Goal: Task Accomplishment & Management: Use online tool/utility

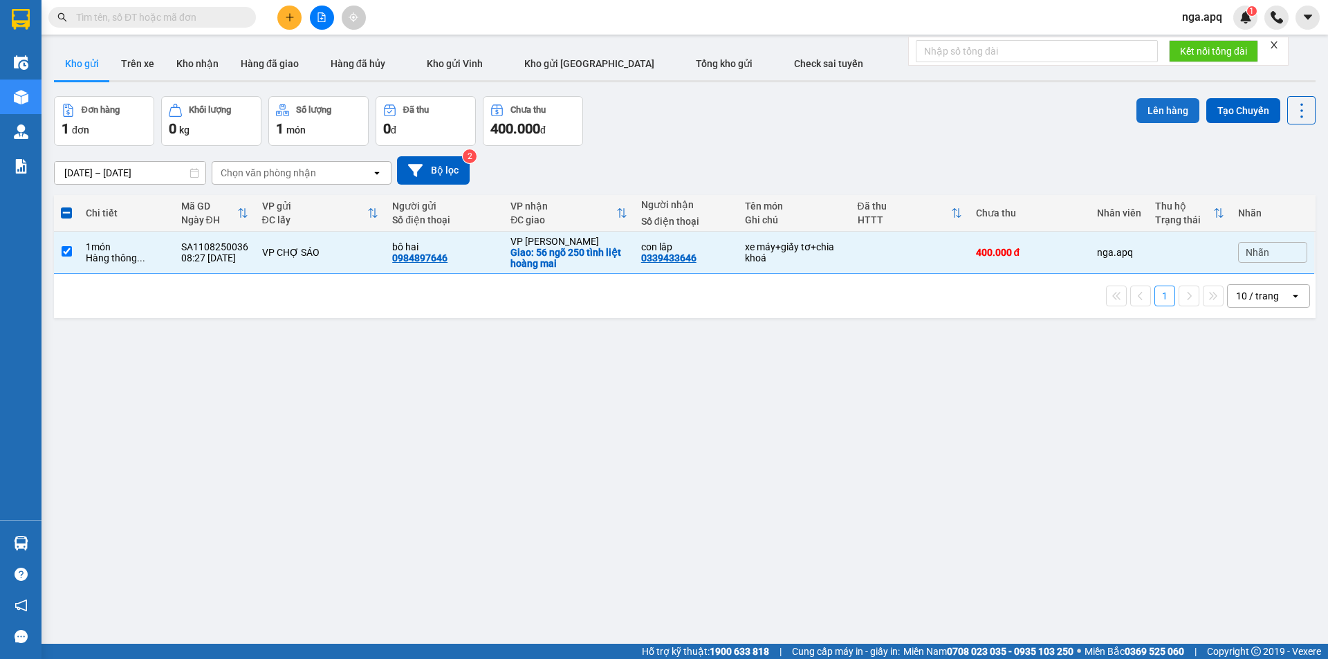
click at [1149, 107] on button "Lên hàng" at bounding box center [1167, 110] width 63 height 25
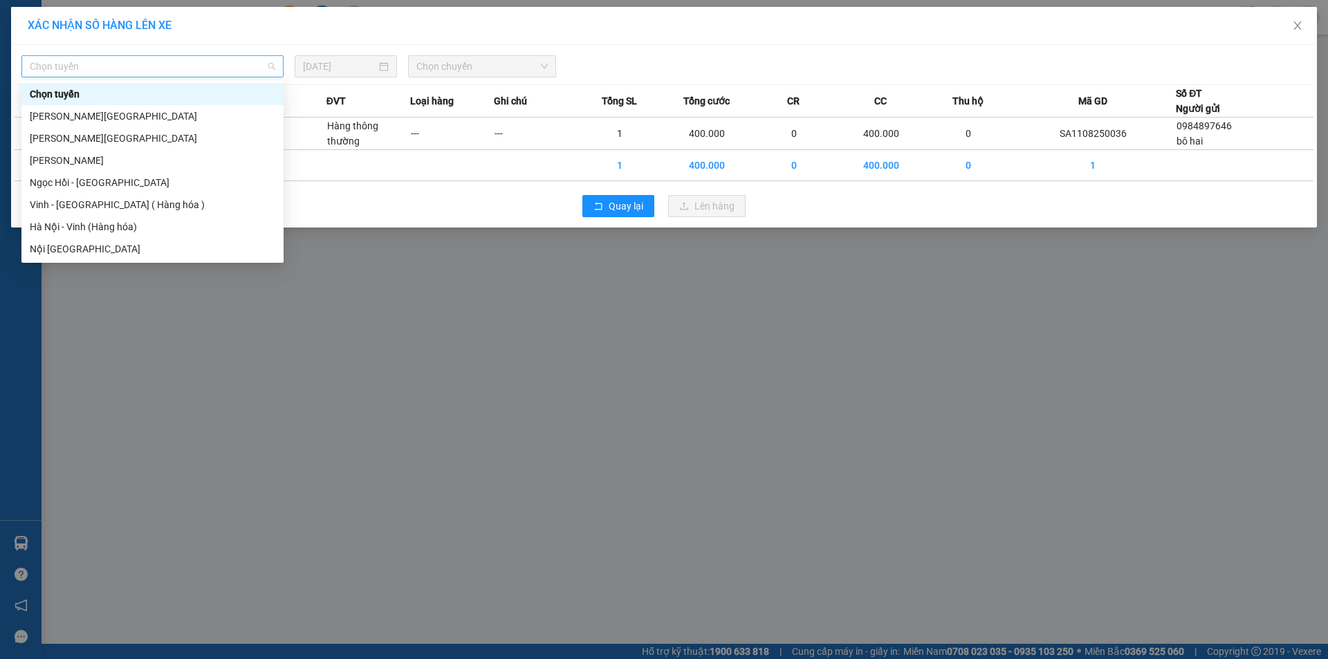
click at [64, 66] on span "Chọn tuyến" at bounding box center [152, 66] width 245 height 21
click at [54, 203] on div "Vinh - [GEOGRAPHIC_DATA] ( Hàng hóa )" at bounding box center [152, 204] width 245 height 15
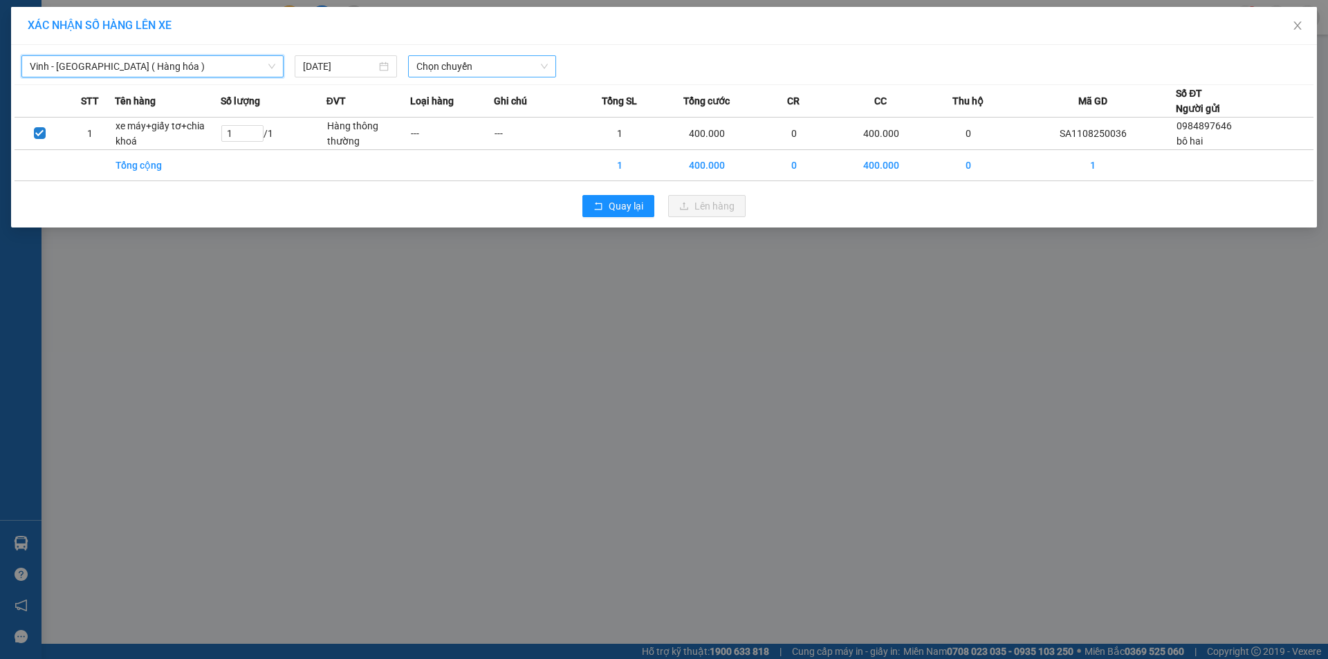
click at [516, 64] on span "Chọn chuyến" at bounding box center [481, 66] width 131 height 21
click at [618, 205] on span "Quay lại" at bounding box center [626, 205] width 35 height 15
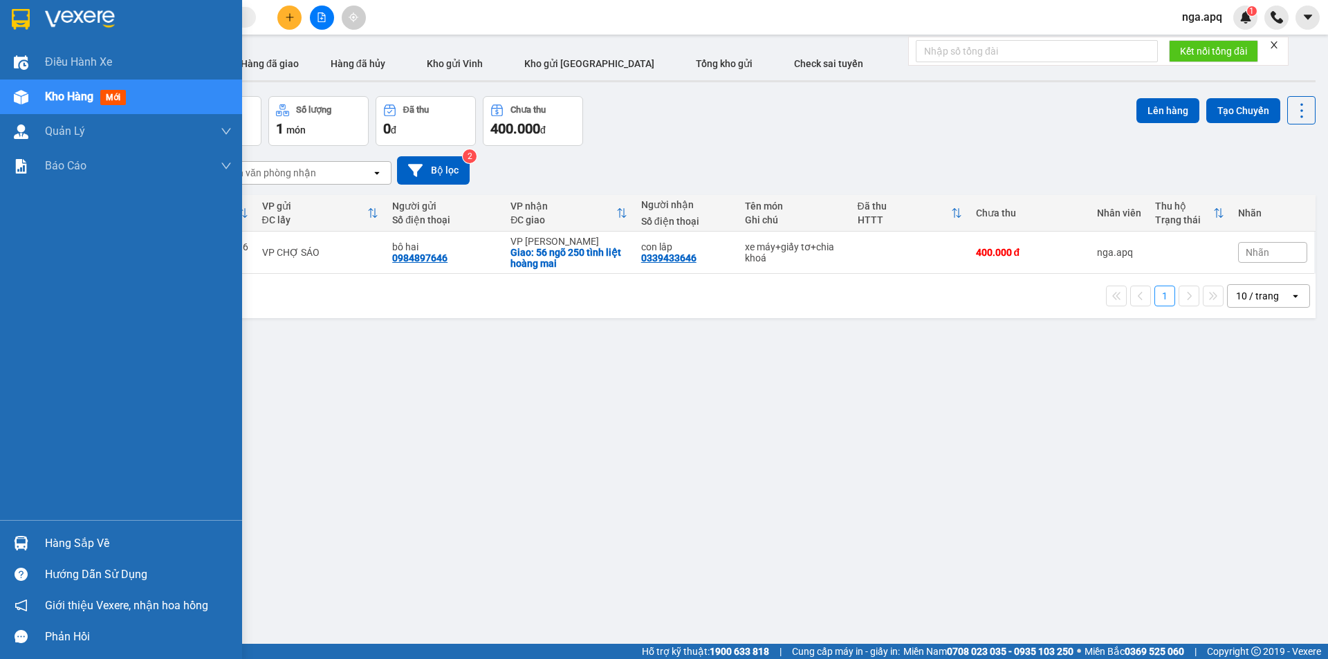
click at [17, 542] on img at bounding box center [21, 543] width 15 height 15
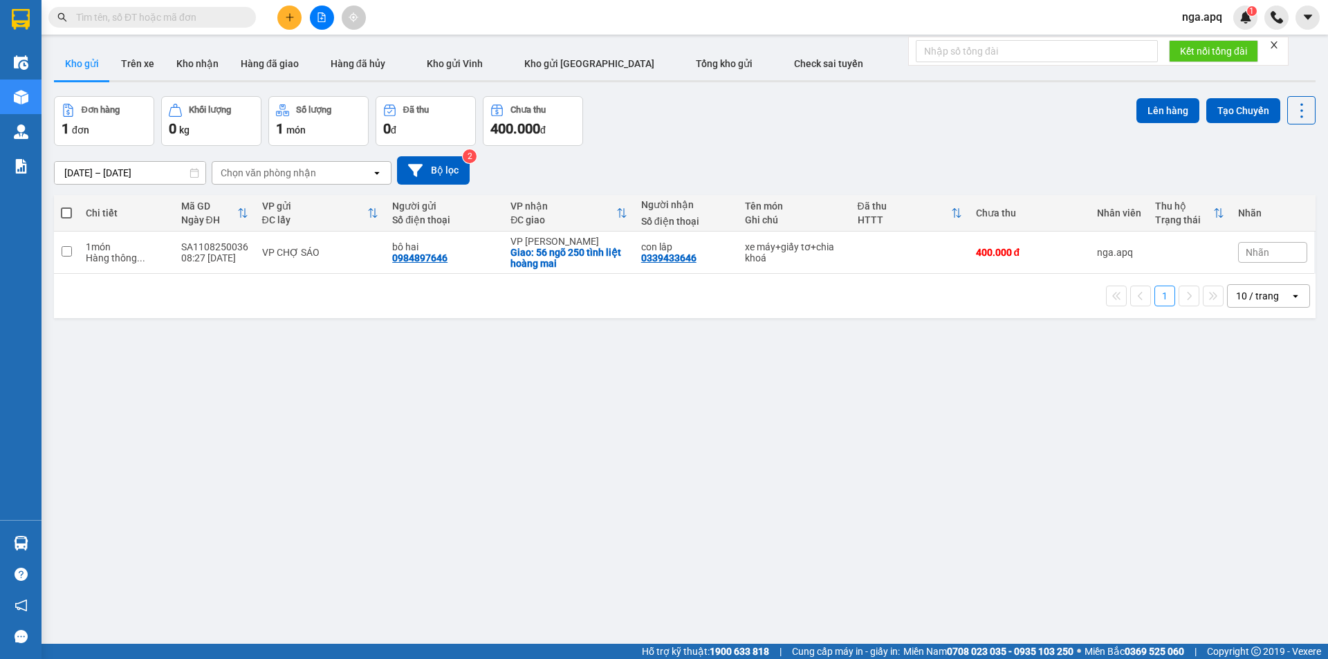
click at [1012, 449] on section "Kết quả tìm kiếm ( 0 ) Bộ lọc No Data nga.apq 1 Điều hành xe Kho hàng mới Quản …" at bounding box center [664, 329] width 1328 height 659
